Goal: Check status: Check status

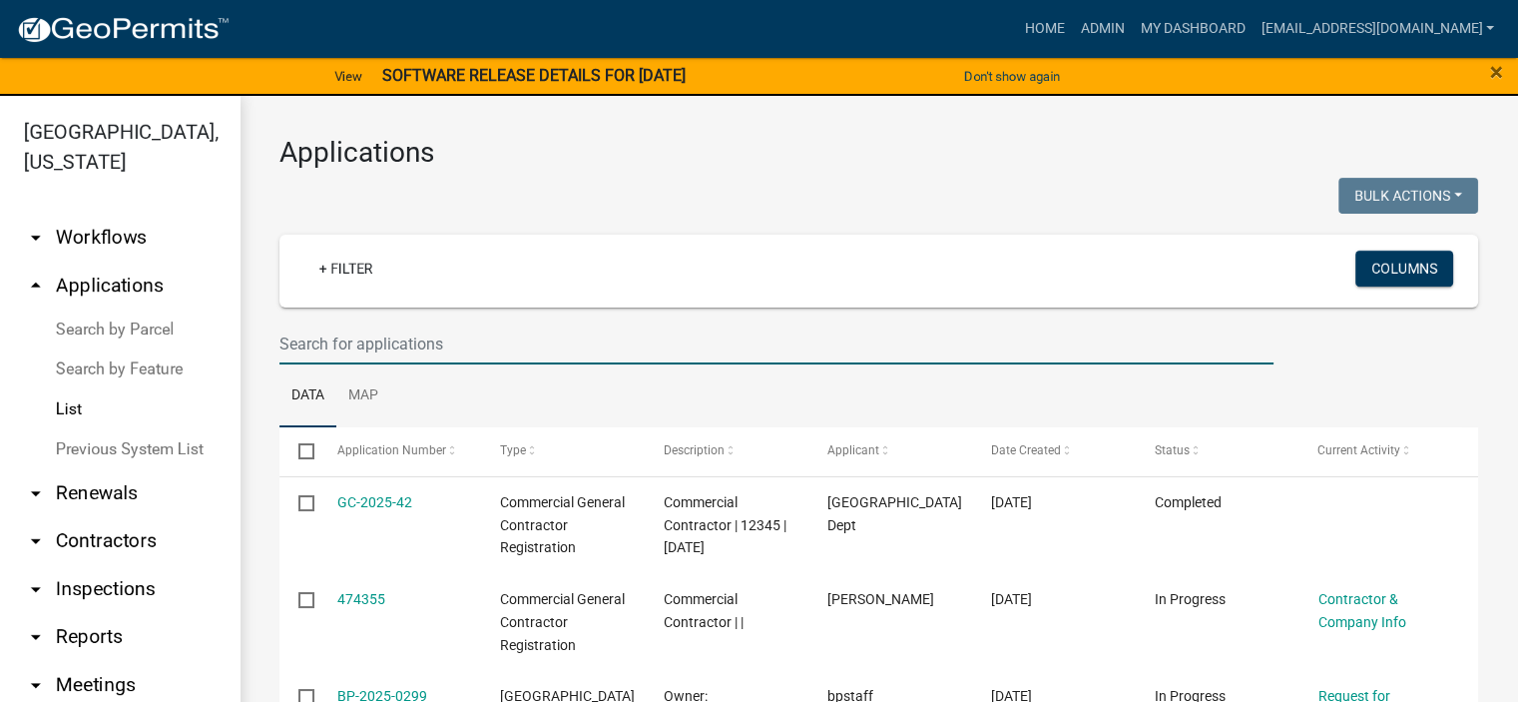
click at [477, 334] on input "text" at bounding box center [777, 343] width 994 height 41
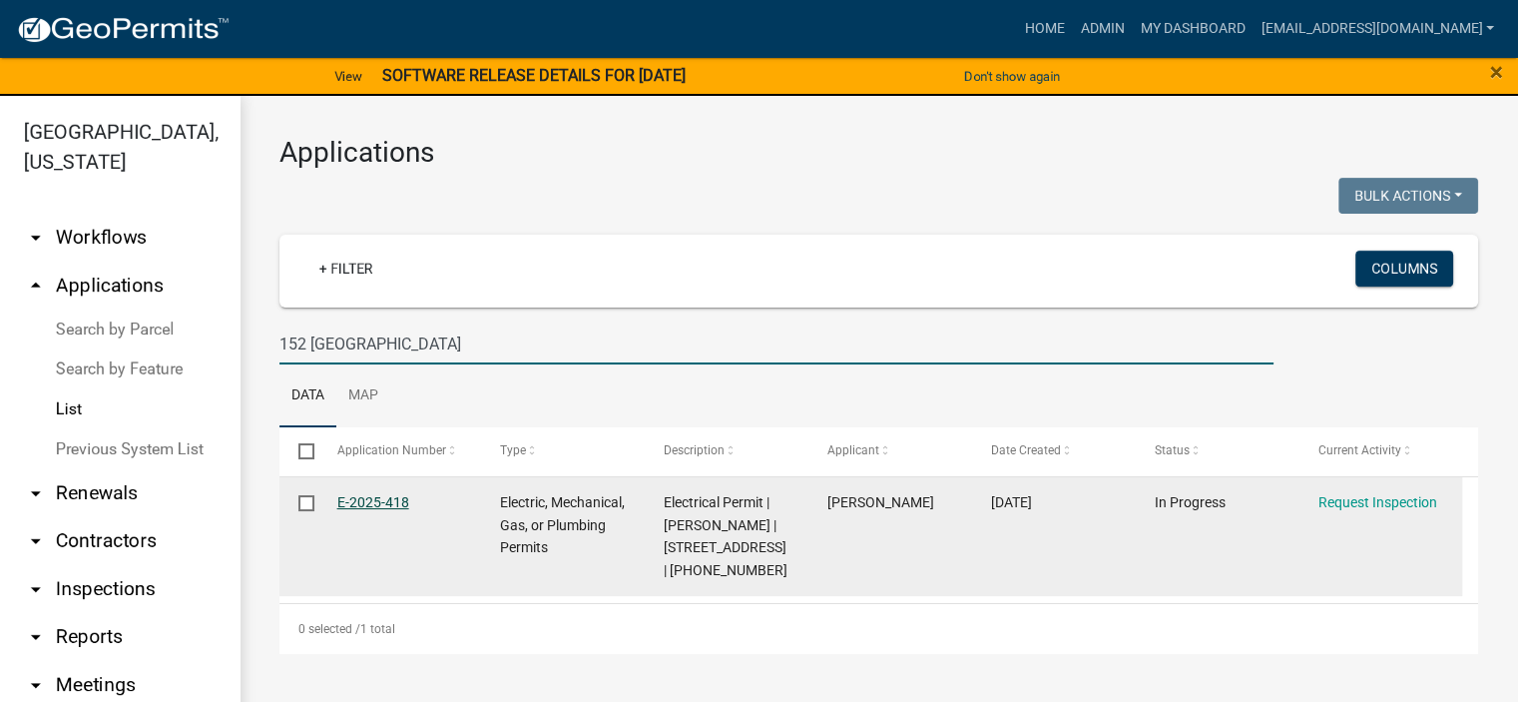
type input "152 [GEOGRAPHIC_DATA]"
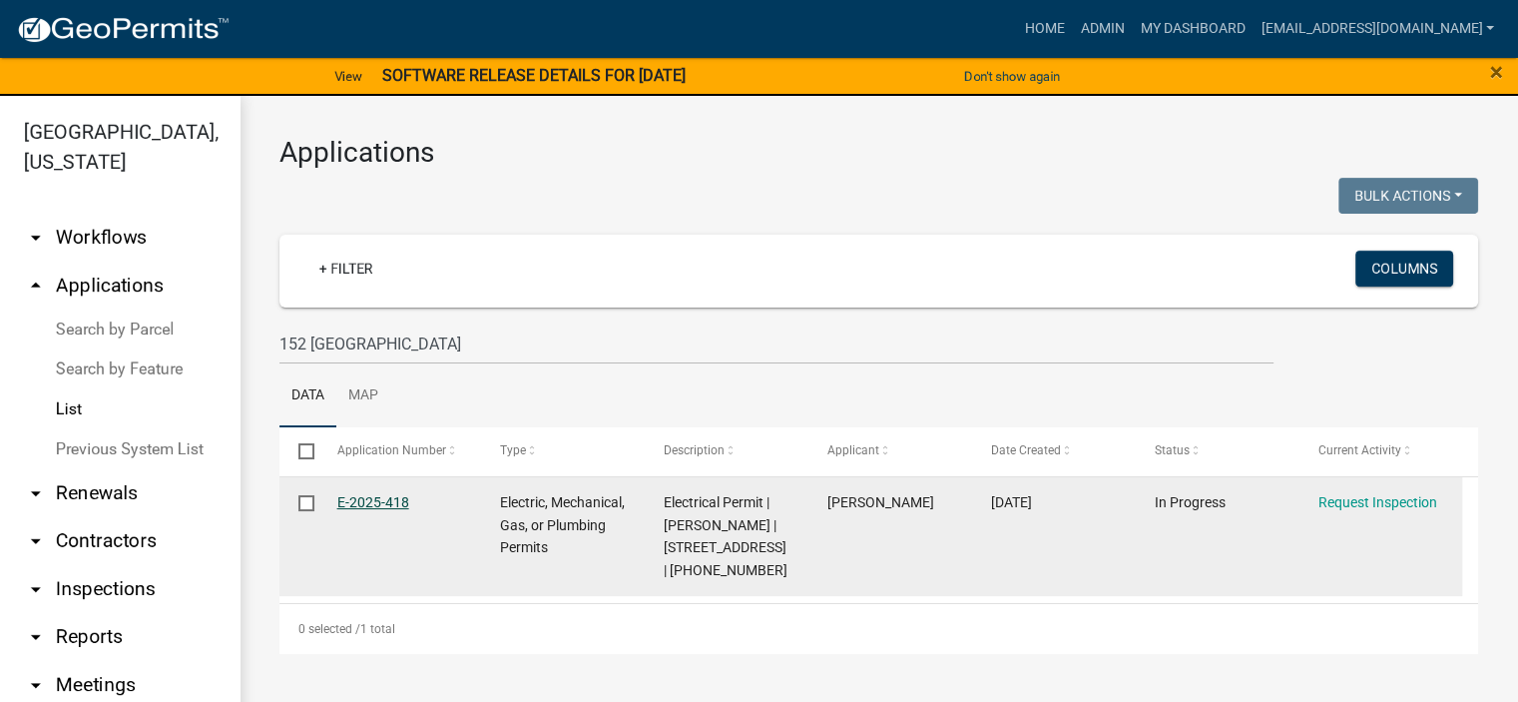
click at [371, 389] on link "E-2025-418" at bounding box center [373, 502] width 72 height 16
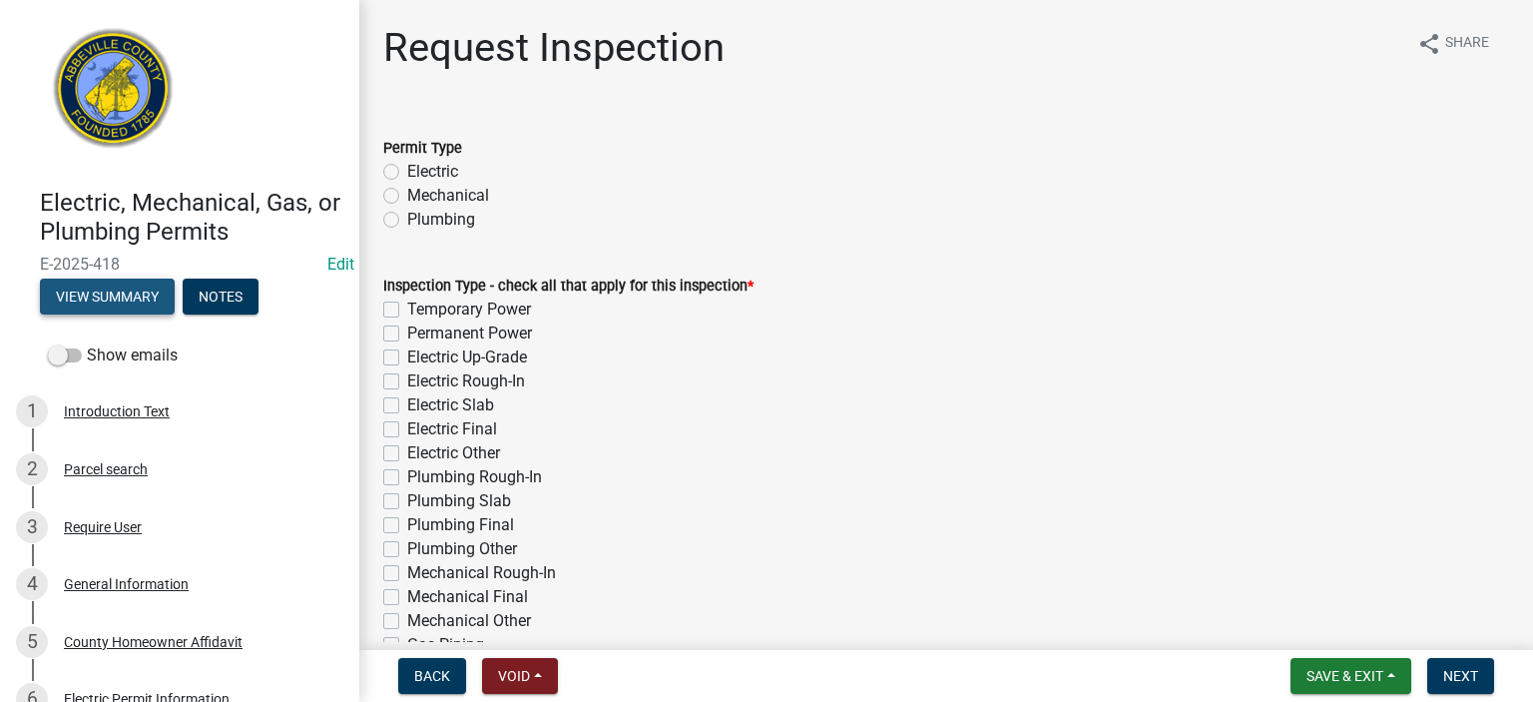
click at [114, 287] on button "View Summary" at bounding box center [107, 297] width 135 height 36
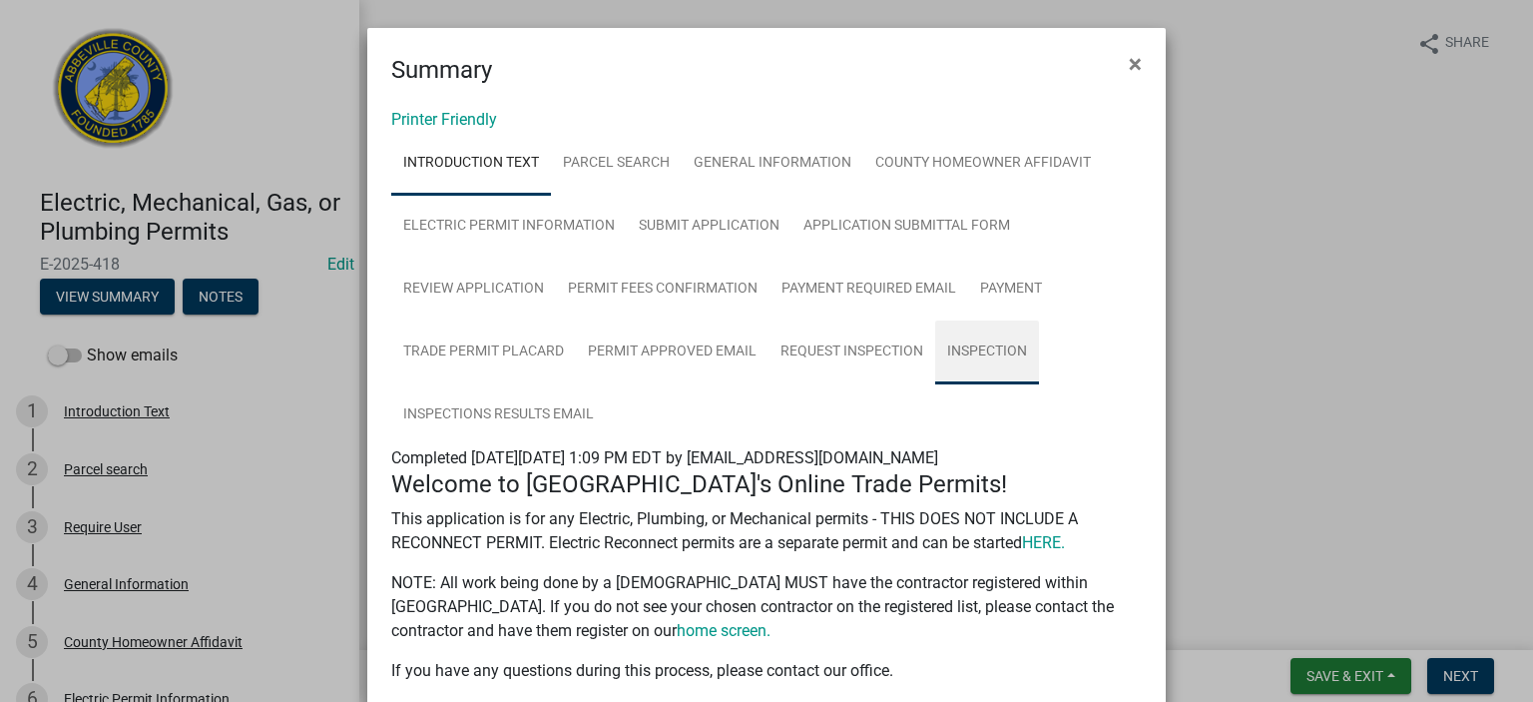
click at [870, 339] on link "Inspection" at bounding box center [987, 352] width 104 height 64
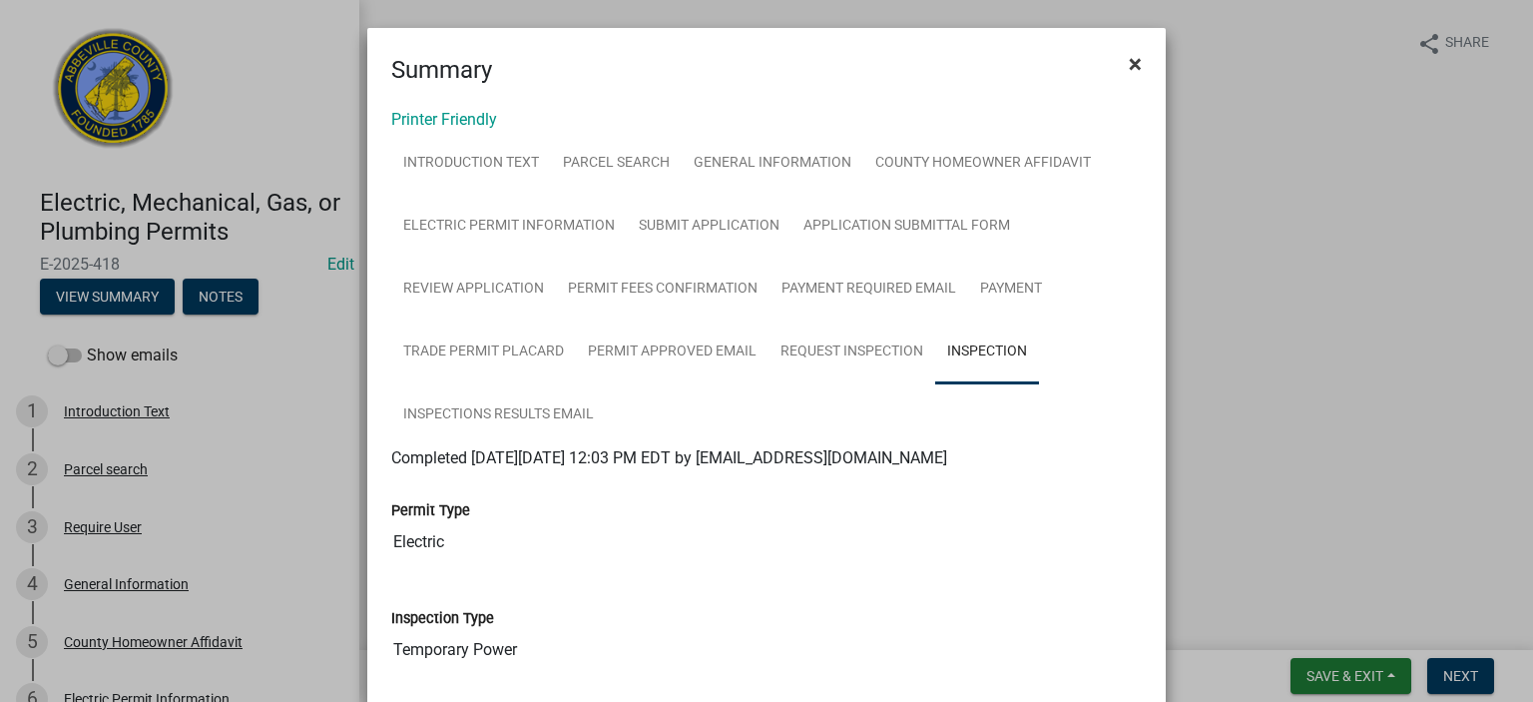
click at [870, 62] on span "×" at bounding box center [1135, 64] width 13 height 28
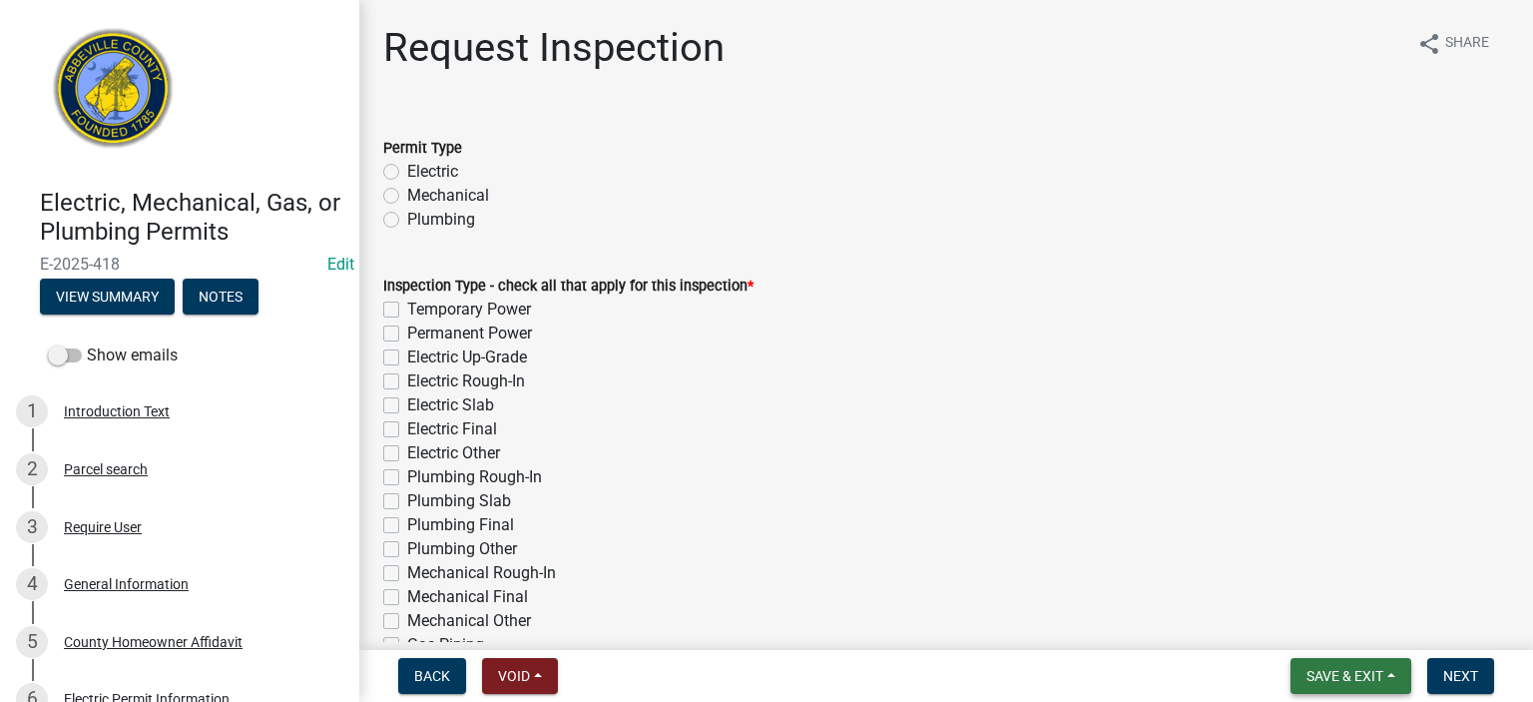
click at [870, 389] on span "Save & Exit" at bounding box center [1345, 676] width 77 height 16
click at [870, 389] on button "Save & Exit" at bounding box center [1332, 624] width 160 height 48
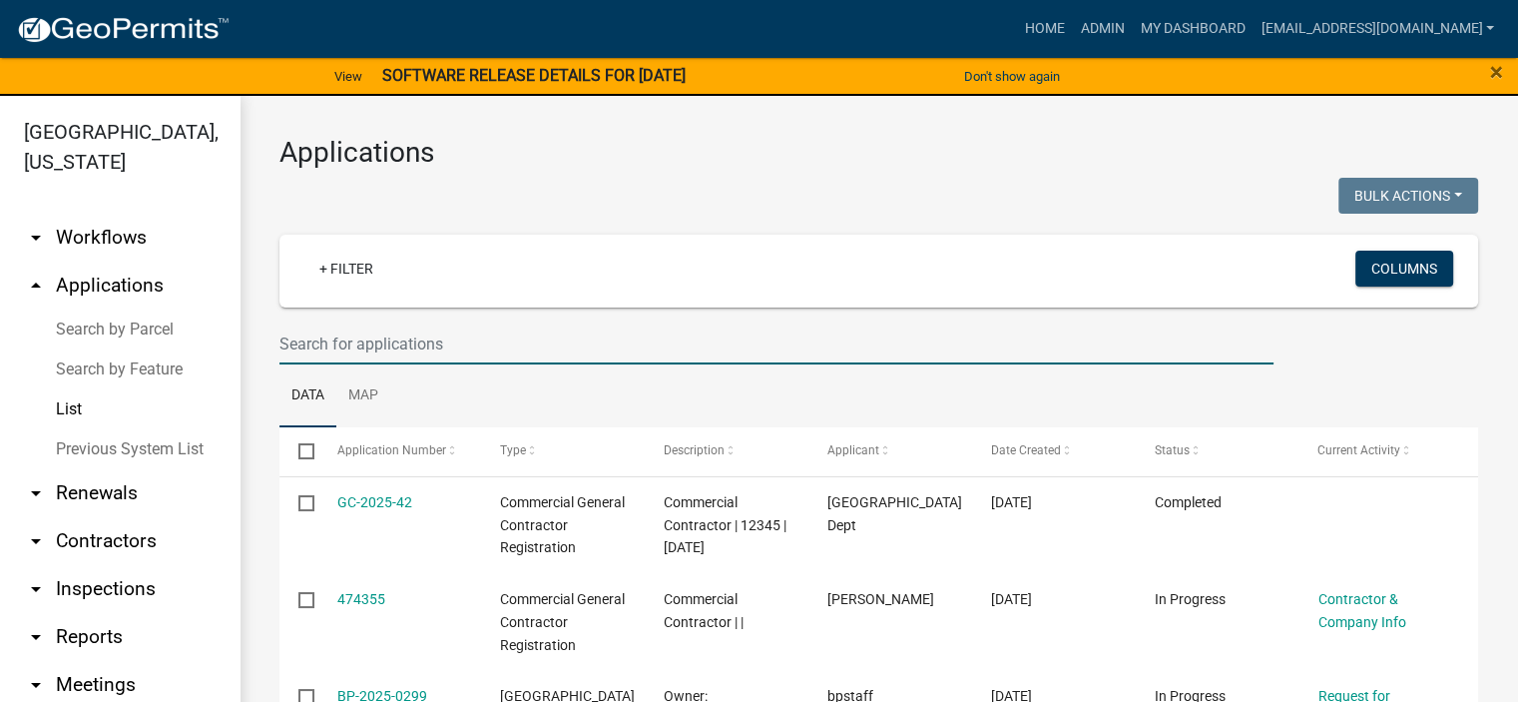
click at [473, 343] on input "text" at bounding box center [777, 343] width 994 height 41
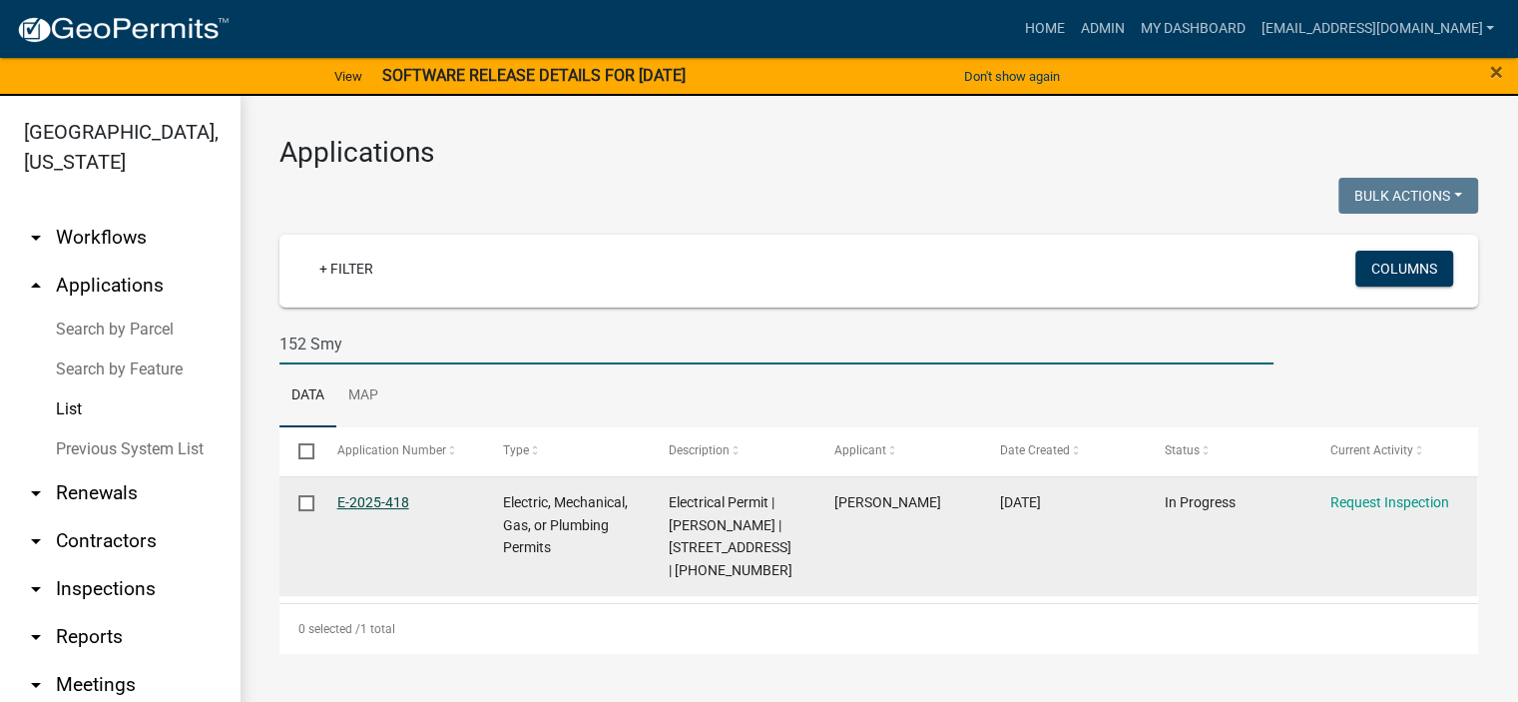
type input "152 Smy"
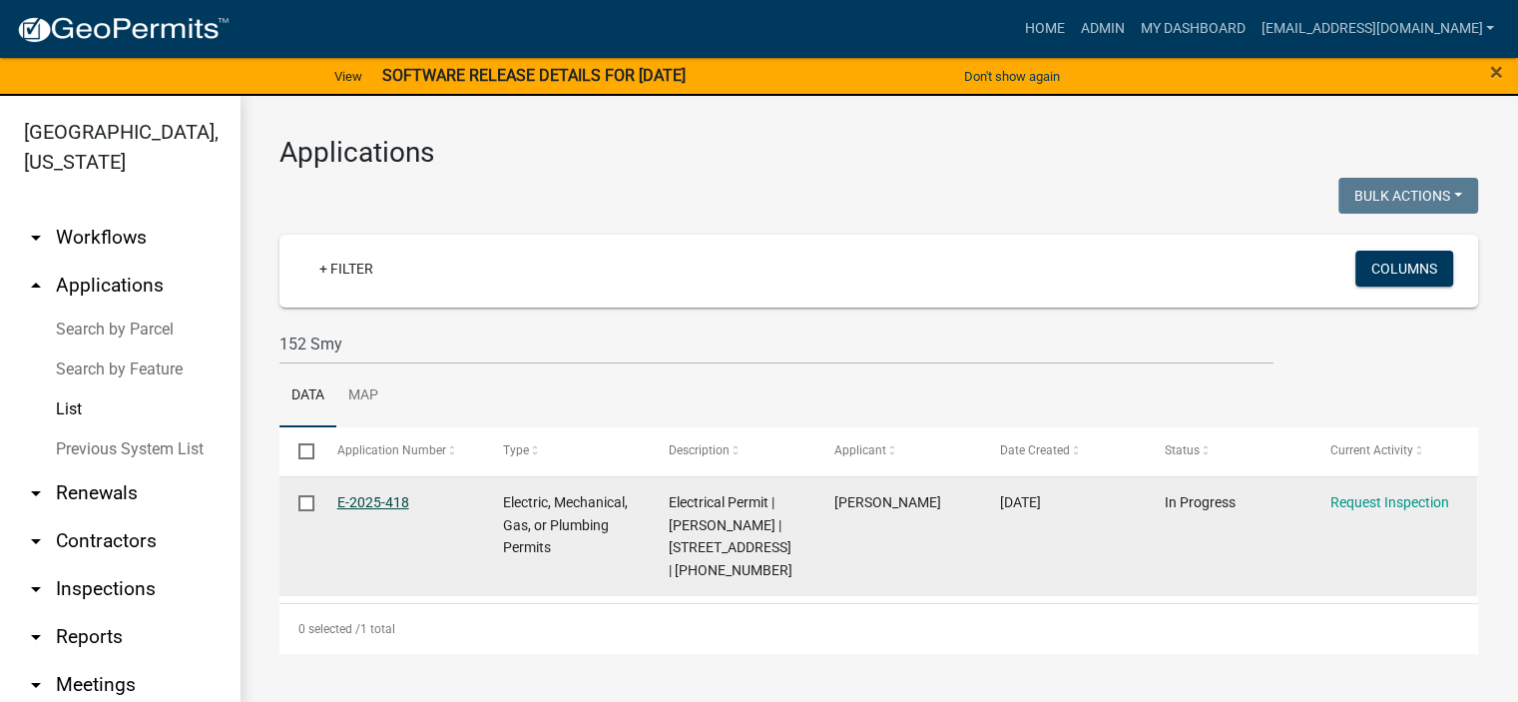
click at [367, 389] on link "E-2025-418" at bounding box center [373, 502] width 72 height 16
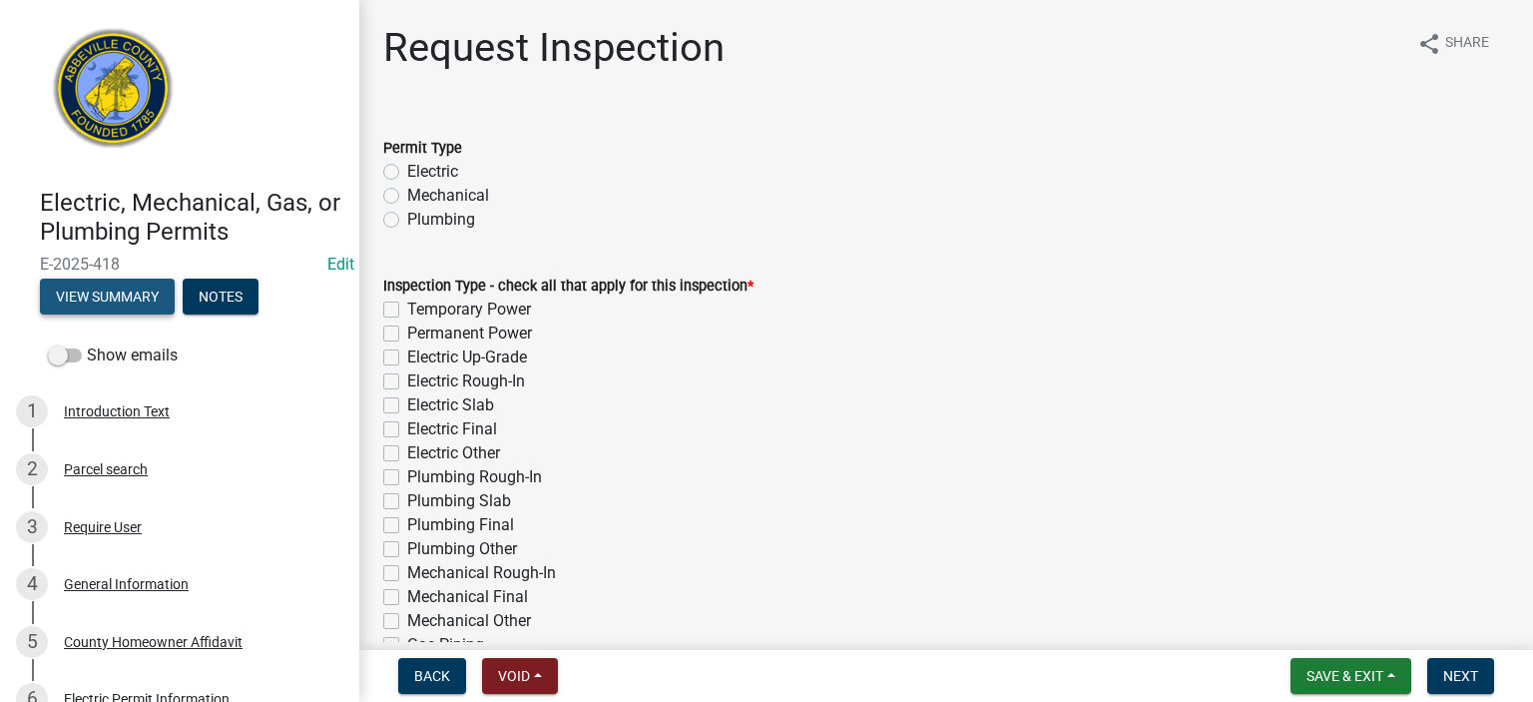
click at [124, 298] on button "View Summary" at bounding box center [107, 297] width 135 height 36
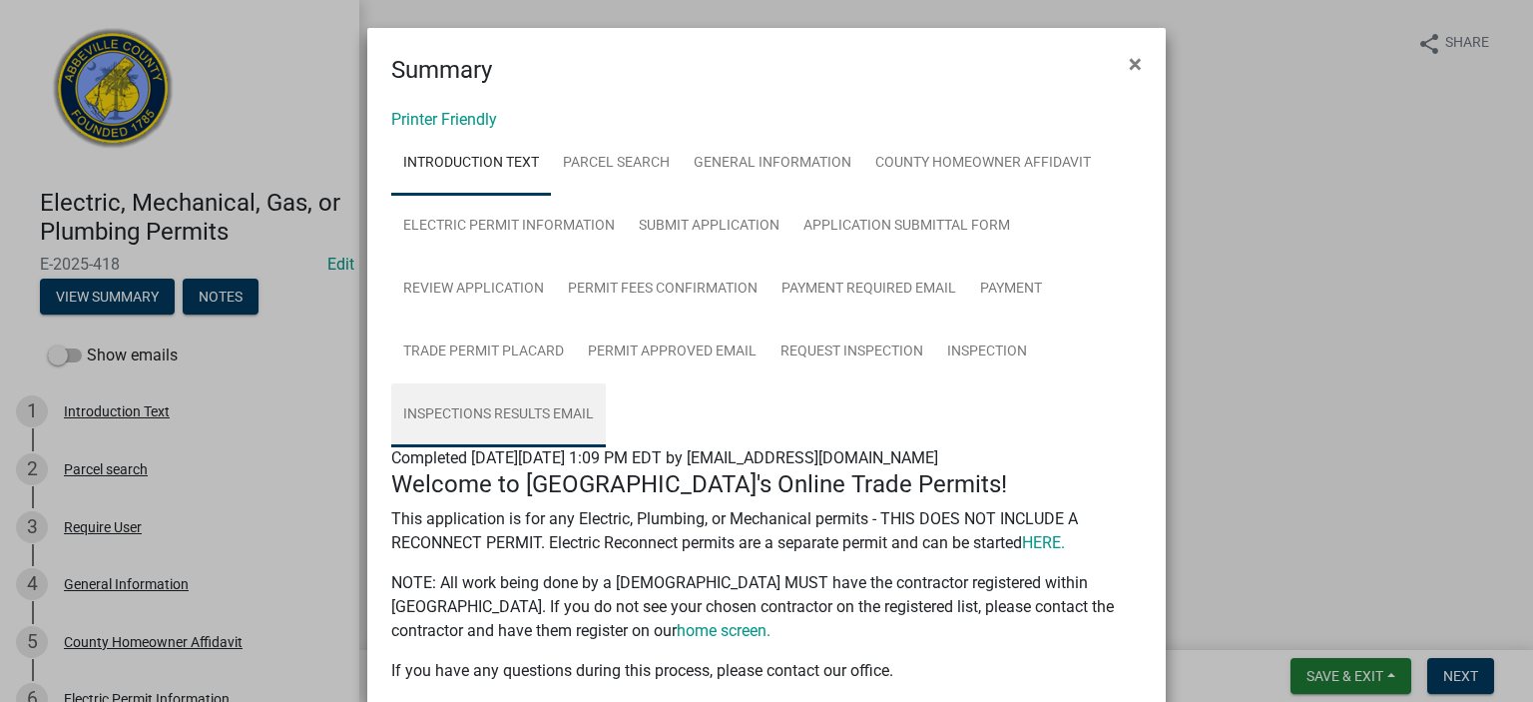
click at [528, 389] on link "Inspections Results Email" at bounding box center [498, 415] width 215 height 64
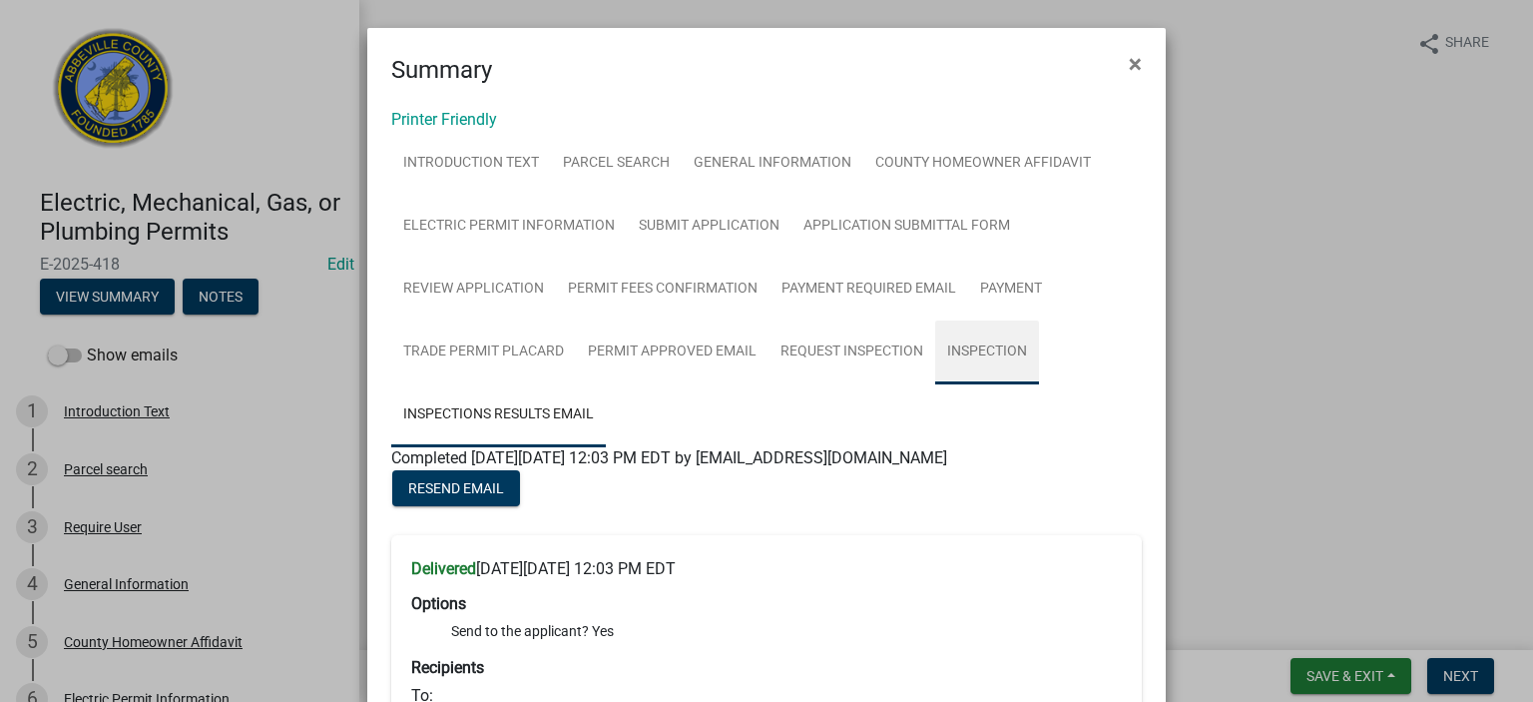
click at [870, 346] on link "Inspection" at bounding box center [987, 352] width 104 height 64
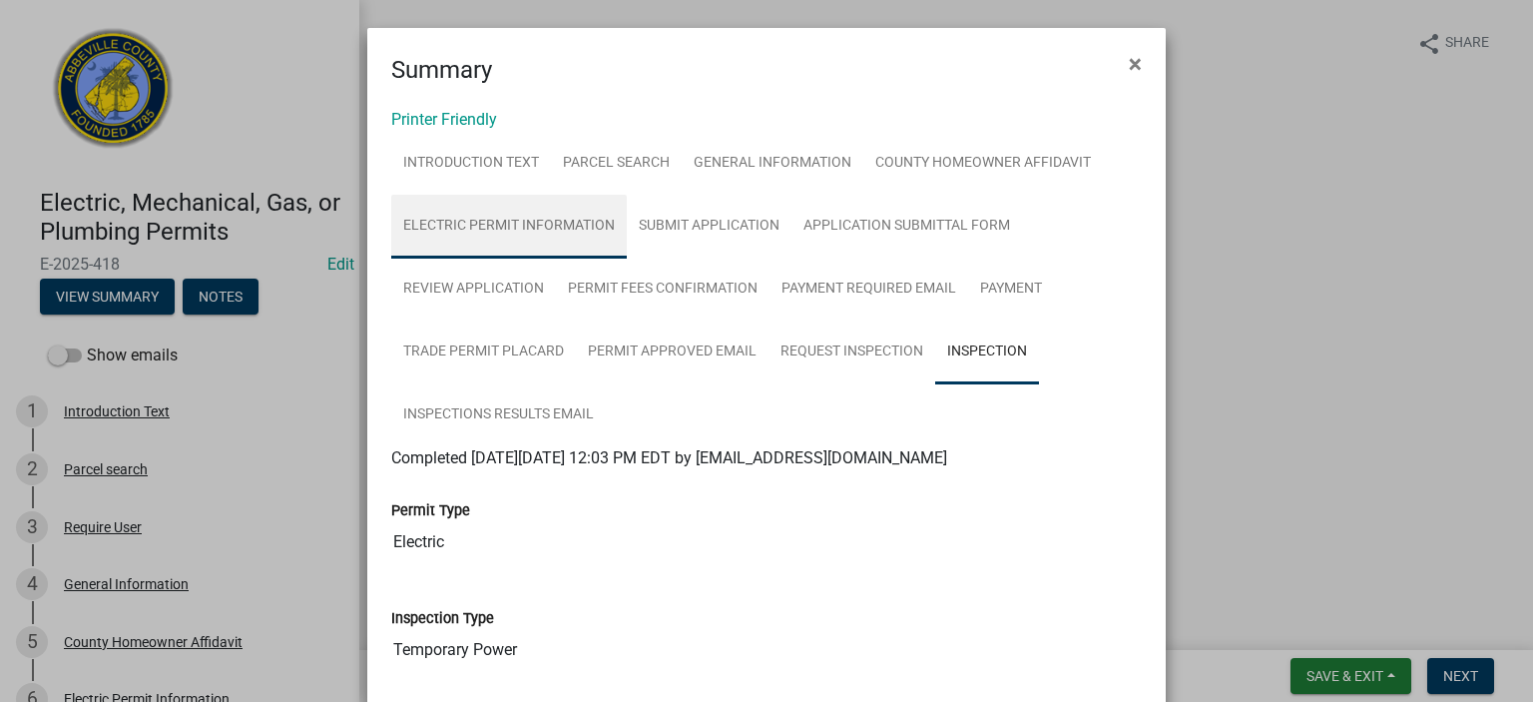
click at [512, 224] on link "Electric Permit Information" at bounding box center [509, 227] width 236 height 64
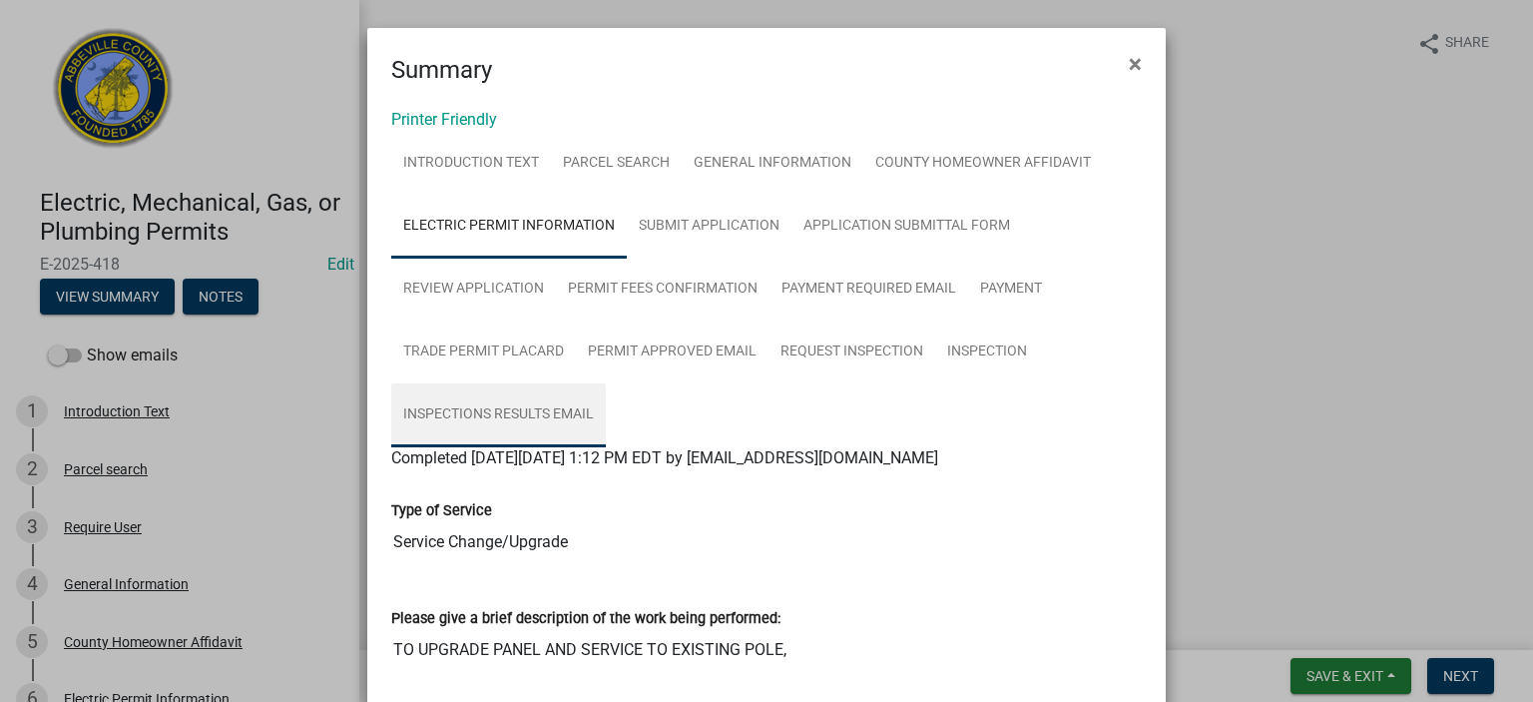
click at [498, 389] on link "Inspections Results Email" at bounding box center [498, 415] width 215 height 64
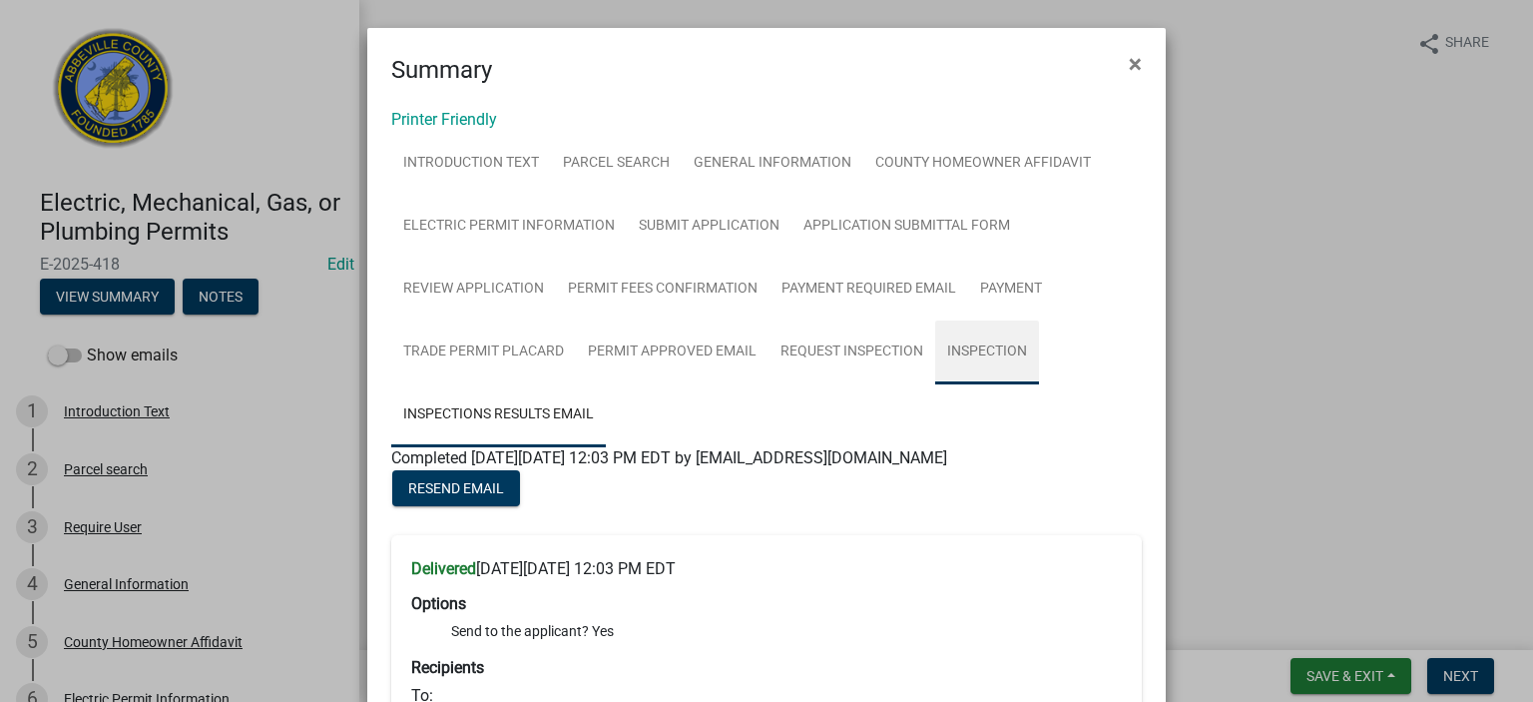
click at [870, 346] on link "Inspection" at bounding box center [987, 352] width 104 height 64
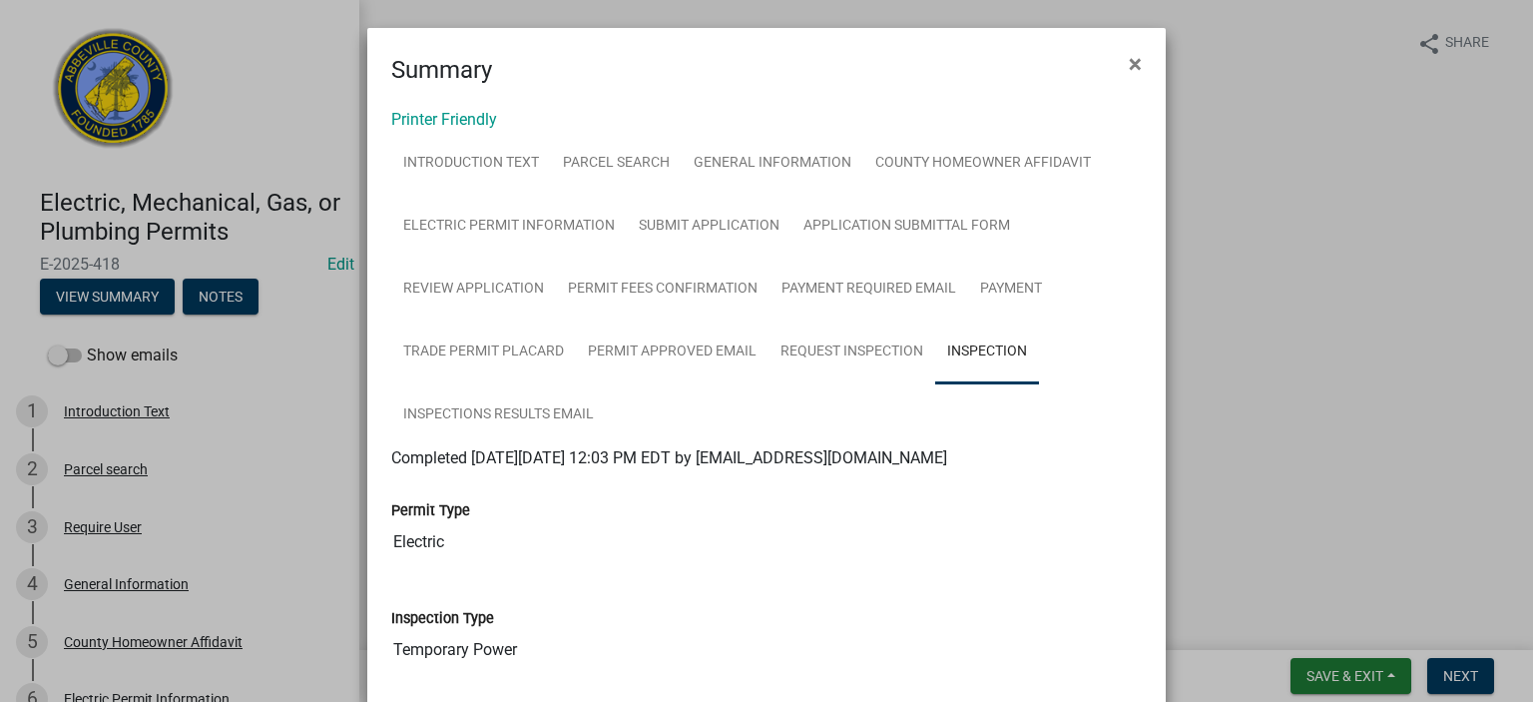
click at [232, 297] on ngb-modal-window "Summary × Printer Friendly Introduction Text Parcel search General Information …" at bounding box center [766, 351] width 1533 height 702
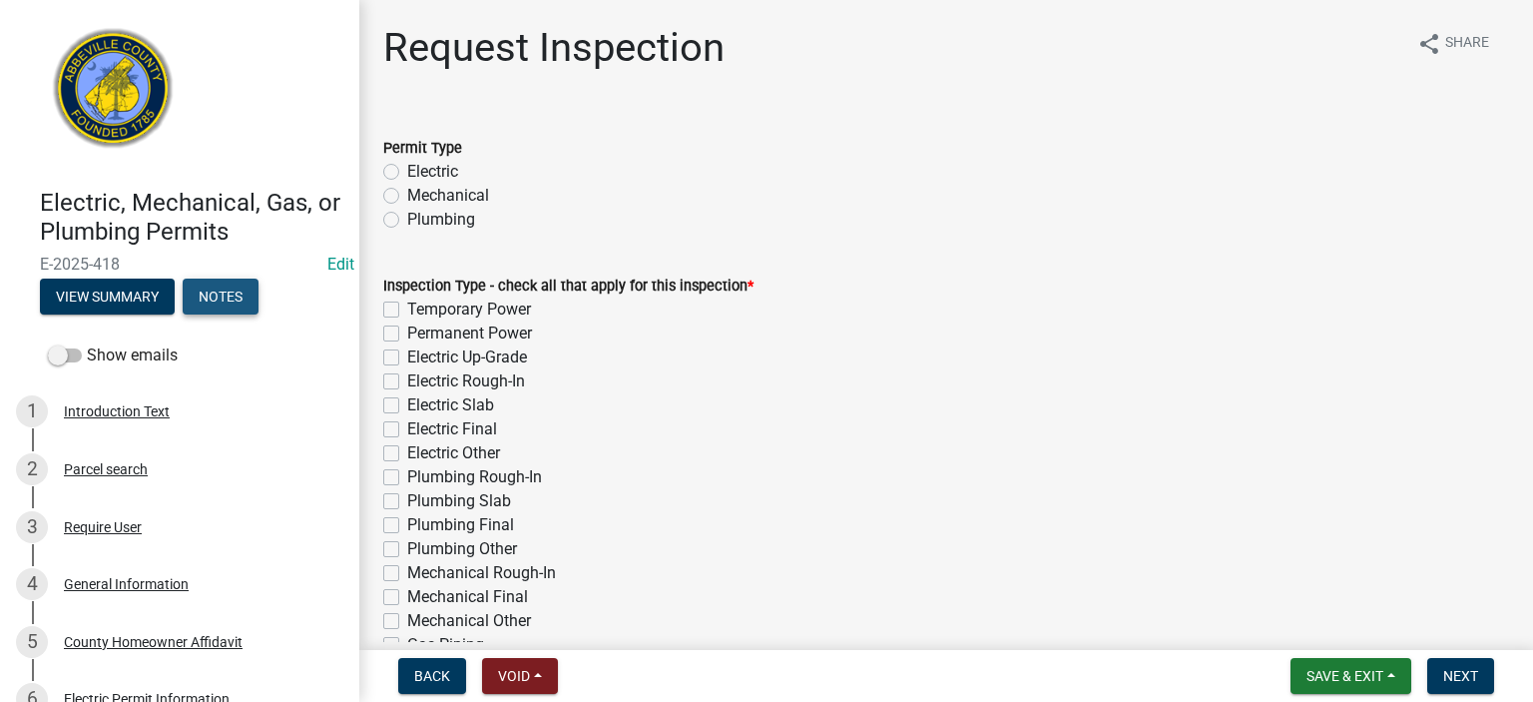
click at [232, 297] on button "Notes" at bounding box center [221, 297] width 76 height 36
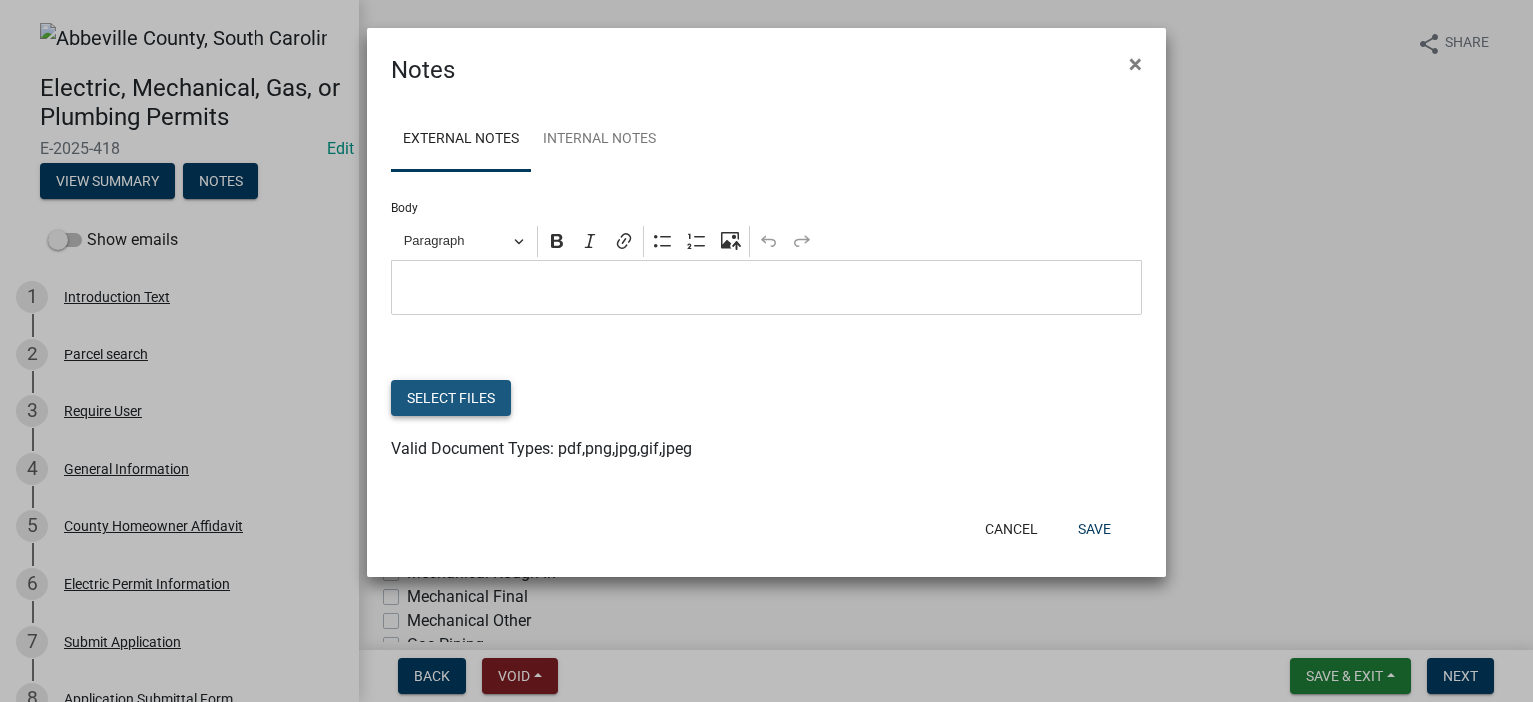
click at [480, 389] on button "Select files" at bounding box center [451, 398] width 120 height 36
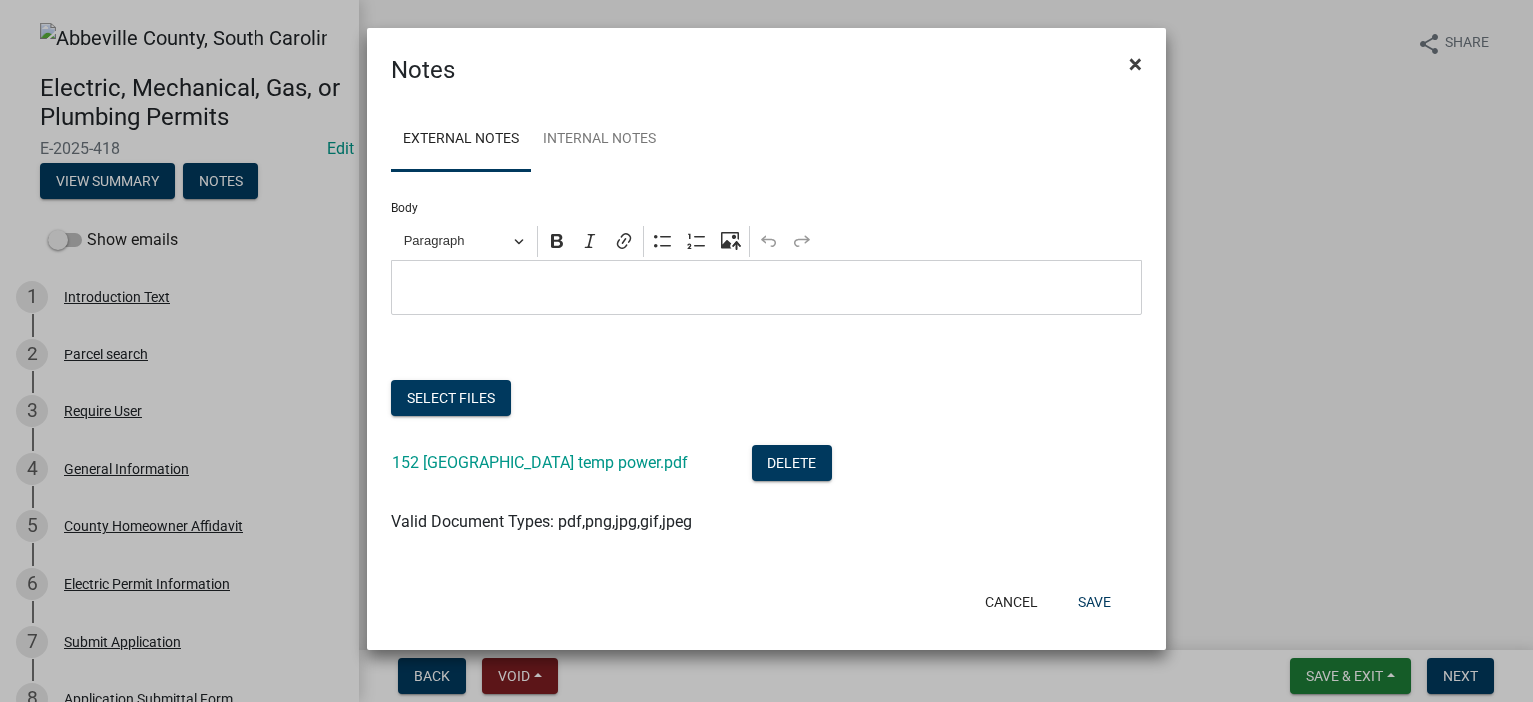
drag, startPoint x: 1136, startPoint y: 63, endPoint x: 1132, endPoint y: 75, distance: 12.6
click at [870, 63] on span "×" at bounding box center [1135, 64] width 13 height 28
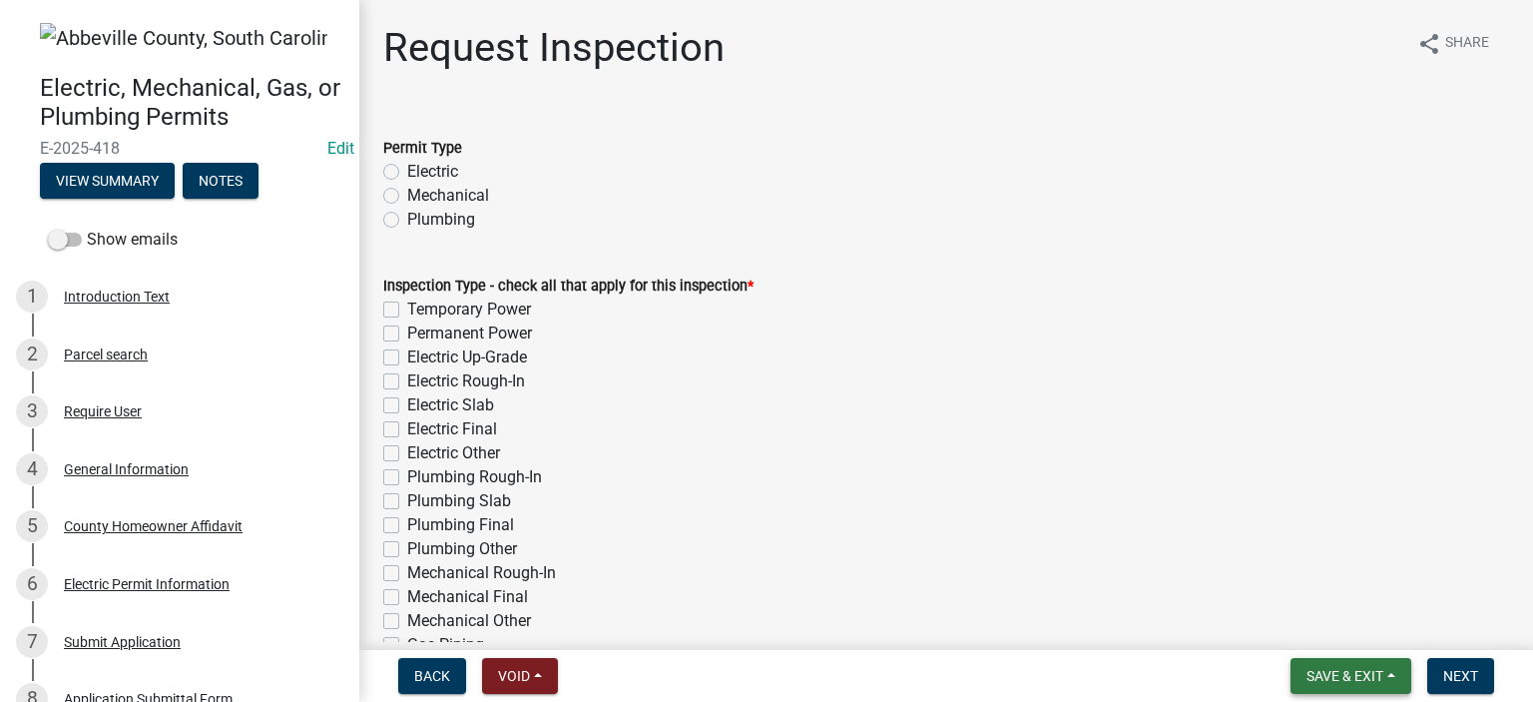
click at [870, 389] on span "Save & Exit" at bounding box center [1345, 676] width 77 height 16
click at [870, 389] on button "Save & Exit" at bounding box center [1332, 624] width 160 height 48
